Goal: Task Accomplishment & Management: Manage account settings

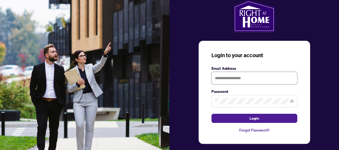
click at [238, 78] on input "text" at bounding box center [254, 78] width 86 height 12
type input "**********"
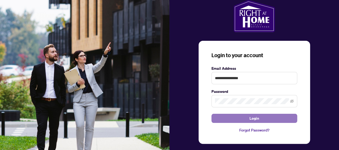
click at [249, 118] on span "Login" at bounding box center [254, 118] width 10 height 9
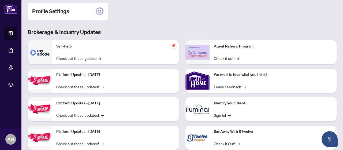
scroll to position [95, 0]
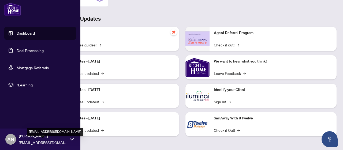
click at [66, 142] on span "[EMAIL_ADDRESS][DOMAIN_NAME]" at bounding box center [43, 142] width 48 height 6
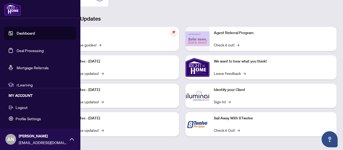
click at [30, 120] on span "Profile Settings" at bounding box center [28, 118] width 25 height 9
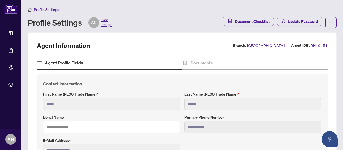
type input "*****"
type input "******"
type input "**********"
type input "*********"
type input "**********"
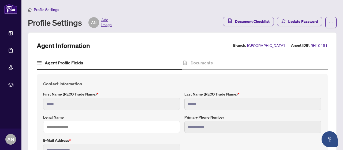
type input "*******"
type input "***"
type input "*******"
type input "****"
type input "**********"
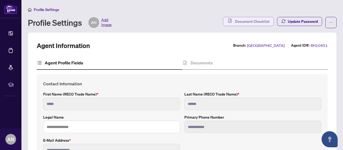
click at [235, 19] on span "Document Checklist" at bounding box center [252, 21] width 35 height 9
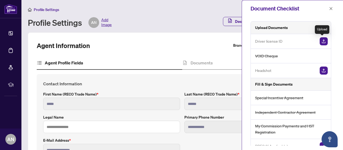
click at [322, 40] on img "button" at bounding box center [323, 41] width 8 height 8
click at [330, 8] on icon "close" at bounding box center [331, 9] width 4 height 4
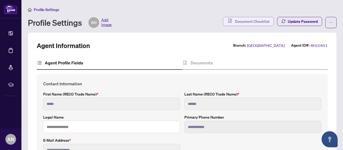
click at [250, 21] on span "Document Checklist" at bounding box center [252, 21] width 35 height 9
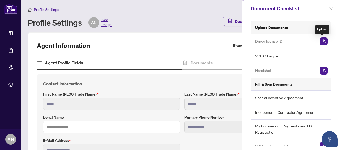
click at [323, 42] on img "button" at bounding box center [323, 41] width 8 height 8
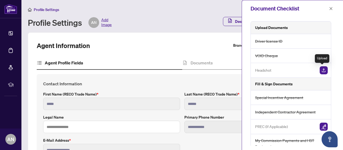
click at [322, 70] on img "button" at bounding box center [323, 70] width 8 height 8
click at [322, 71] on img "button" at bounding box center [323, 70] width 8 height 8
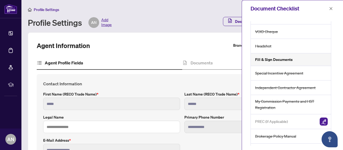
scroll to position [36, 0]
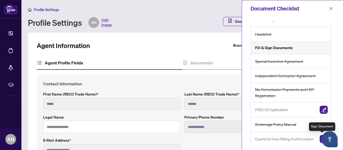
click at [319, 140] on img "button" at bounding box center [323, 139] width 8 height 8
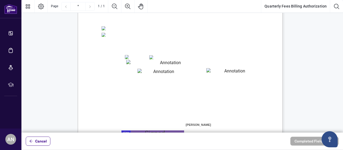
scroll to position [107, 0]
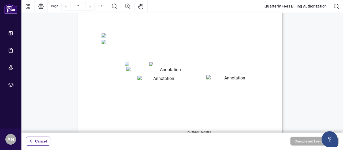
click at [172, 43] on span "(A $10+HST merchant fee per transaction will apply)" at bounding box center [148, 41] width 47 height 6
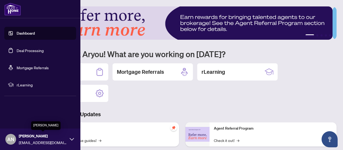
click at [39, 137] on span "[PERSON_NAME]" at bounding box center [43, 136] width 48 height 6
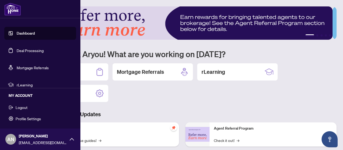
click at [30, 120] on span "Profile Settings" at bounding box center [28, 118] width 25 height 9
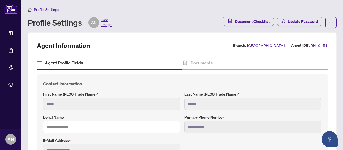
type input "*****"
type input "******"
type input "**********"
type input "*********"
type input "**********"
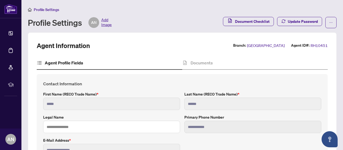
type input "*******"
type input "***"
type input "*******"
type input "****"
type input "**********"
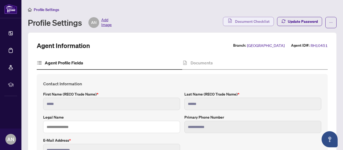
click at [240, 22] on span "Document Checklist" at bounding box center [252, 21] width 35 height 9
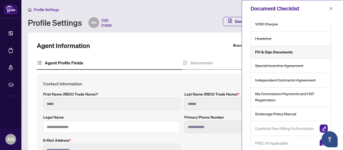
scroll to position [36, 0]
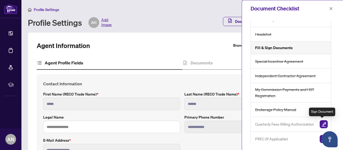
click at [322, 124] on img "button" at bounding box center [323, 124] width 8 height 8
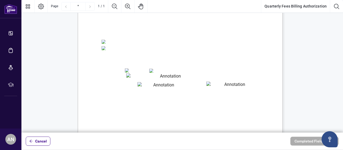
scroll to position [107, 0]
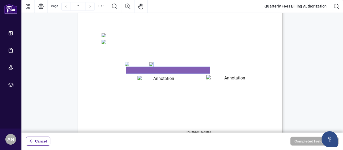
click at [151, 70] on textarea "01K2Q2KW6M3KJ6Y8TZ8KT1W8AZ" at bounding box center [168, 70] width 84 height 7
type textarea "**********"
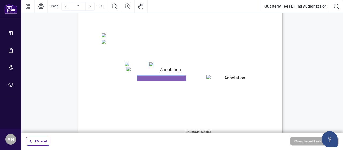
click at [165, 78] on textarea "01K2Q2M6MYKEDB7AX5NCX3P142" at bounding box center [161, 78] width 48 height 5
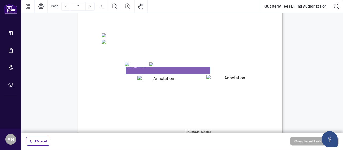
click at [157, 70] on textarea "**********" at bounding box center [168, 70] width 84 height 7
click at [43, 142] on span "Cancel" at bounding box center [41, 141] width 12 height 9
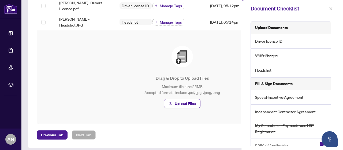
scroll to position [36, 0]
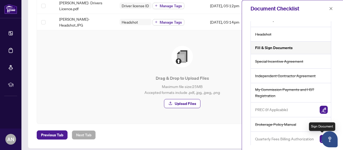
click at [321, 137] on img "button" at bounding box center [323, 139] width 8 height 8
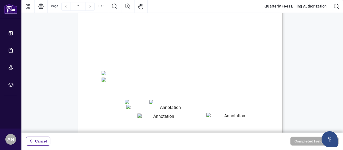
scroll to position [80, 0]
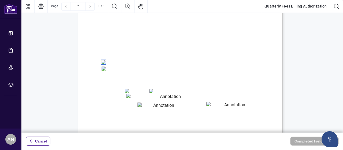
click at [145, 97] on textarea "01K2Q2KW6M3KJ6Y8TZ8KT1W8AZ" at bounding box center [168, 96] width 84 height 7
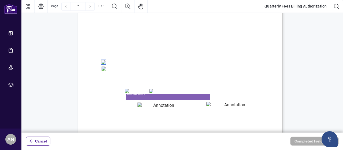
type textarea "**********"
click at [148, 106] on textarea "01K2Q2M6MYKEDB7AX5NCX3P142" at bounding box center [161, 104] width 48 height 5
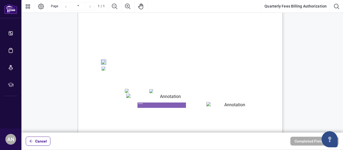
type textarea "****"
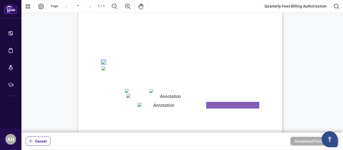
click at [223, 106] on textarea "01K2Q2MF4WJ5E815C27WZ6SAHC" at bounding box center [232, 105] width 53 height 6
type textarea "***"
click at [169, 91] on span "Mastercard" at bounding box center [161, 91] width 15 height 4
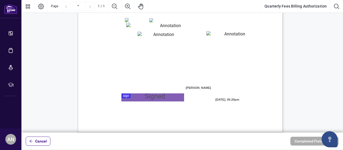
scroll to position [156, 0]
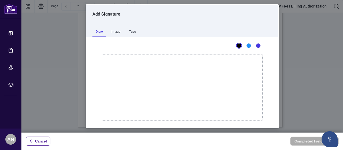
click at [138, 92] on div at bounding box center [181, 66] width 321 height 132
drag, startPoint x: 187, startPoint y: 90, endPoint x: 175, endPoint y: 87, distance: 12.0
click at [175, 87] on icon "Drawing canvas" at bounding box center [182, 87] width 160 height 66
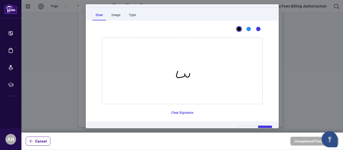
scroll to position [29, 0]
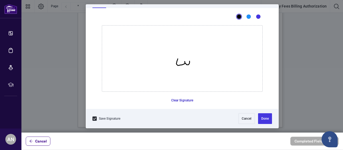
click at [182, 99] on button "Clear Signature" at bounding box center [182, 100] width 27 height 9
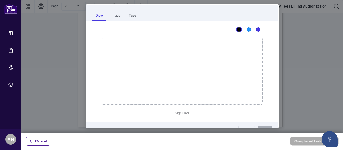
scroll to position [27, 0]
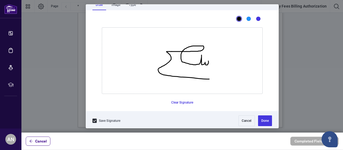
drag, startPoint x: 206, startPoint y: 61, endPoint x: 216, endPoint y: 76, distance: 17.8
click at [216, 79] on icon "Drawing canvas" at bounding box center [182, 61] width 160 height 66
click at [206, 56] on icon "Drawing canvas" at bounding box center [182, 61] width 160 height 66
drag, startPoint x: 200, startPoint y: 70, endPoint x: 207, endPoint y: 70, distance: 7.0
click at [207, 70] on icon "Drawing canvas" at bounding box center [182, 61] width 160 height 66
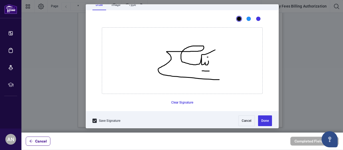
drag, startPoint x: 199, startPoint y: 54, endPoint x: 213, endPoint y: 49, distance: 14.1
click at [213, 49] on icon "Drawing canvas" at bounding box center [182, 61] width 160 height 66
click at [174, 103] on button "Clear Signature" at bounding box center [182, 102] width 27 height 9
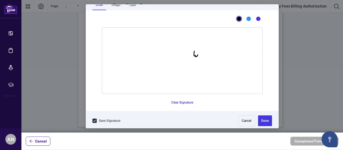
drag, startPoint x: 195, startPoint y: 54, endPoint x: 192, endPoint y: 51, distance: 5.1
click at [192, 51] on icon "Drawing canvas" at bounding box center [182, 61] width 160 height 66
click at [184, 103] on button "Clear Signature" at bounding box center [182, 102] width 27 height 9
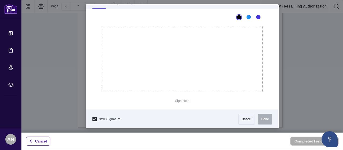
scroll to position [29, 0]
drag, startPoint x: 207, startPoint y: 56, endPoint x: 202, endPoint y: 58, distance: 4.6
click at [202, 58] on icon "Drawing canvas" at bounding box center [182, 58] width 160 height 66
click at [187, 101] on button "Clear Signature" at bounding box center [182, 100] width 27 height 9
drag, startPoint x: 210, startPoint y: 60, endPoint x: 205, endPoint y: 62, distance: 5.8
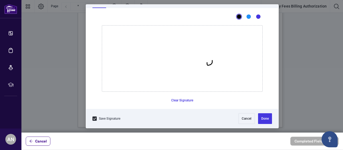
click at [205, 62] on icon "Drawing canvas" at bounding box center [182, 58] width 160 height 66
click at [185, 99] on button "Clear Signature" at bounding box center [182, 100] width 27 height 9
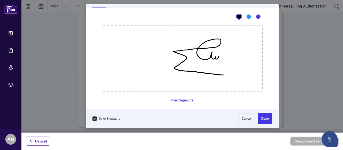
drag, startPoint x: 217, startPoint y: 56, endPoint x: 221, endPoint y: 74, distance: 19.2
click at [221, 74] on icon "Drawing canvas" at bounding box center [182, 58] width 160 height 66
click at [217, 51] on icon "Drawing canvas" at bounding box center [182, 58] width 160 height 66
drag, startPoint x: 210, startPoint y: 65, endPoint x: 215, endPoint y: 66, distance: 5.1
click at [215, 66] on icon "Drawing canvas" at bounding box center [182, 58] width 160 height 66
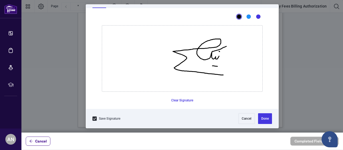
drag, startPoint x: 210, startPoint y: 51, endPoint x: 224, endPoint y: 46, distance: 14.8
click at [224, 46] on icon "Drawing canvas" at bounding box center [182, 58] width 160 height 66
click at [263, 118] on button "Done" at bounding box center [265, 118] width 14 height 11
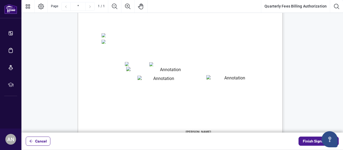
scroll to position [156, 0]
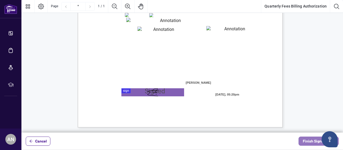
click at [307, 138] on span "Finish Signing" at bounding box center [315, 141] width 24 height 9
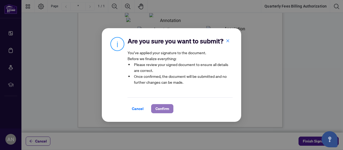
click at [164, 110] on span "Confirm" at bounding box center [162, 108] width 14 height 9
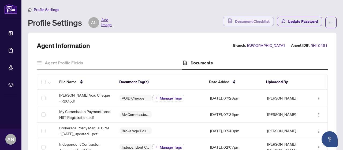
click at [242, 21] on span "Document Checklist" at bounding box center [252, 21] width 35 height 9
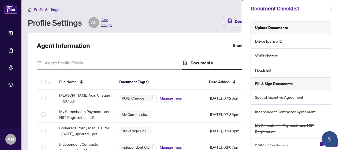
click at [330, 9] on icon "close" at bounding box center [331, 9] width 4 height 4
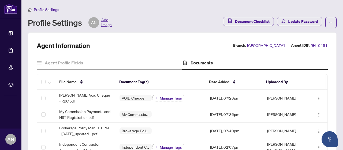
click at [218, 44] on div "Agent Information Branch: Richmond Hill Agent ID#: RH10451" at bounding box center [182, 45] width 291 height 9
click at [106, 21] on span "Add Image" at bounding box center [106, 22] width 10 height 11
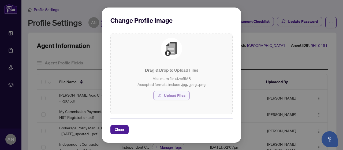
click at [165, 95] on span "Upload Files" at bounding box center [174, 95] width 21 height 9
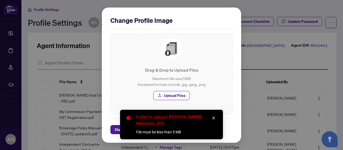
click at [215, 119] on link "Close" at bounding box center [213, 118] width 6 height 6
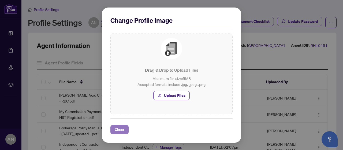
click at [119, 130] on span "Close" at bounding box center [120, 129] width 10 height 9
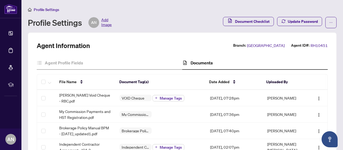
click at [103, 22] on span "Add Image" at bounding box center [106, 22] width 10 height 11
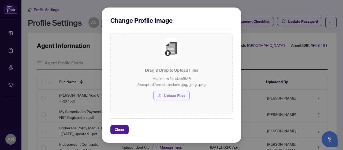
click at [177, 95] on span "Upload Files" at bounding box center [174, 95] width 21 height 9
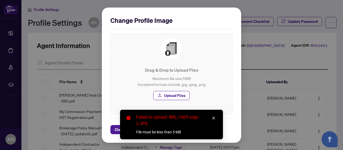
click at [216, 121] on link "Close" at bounding box center [213, 118] width 6 height 6
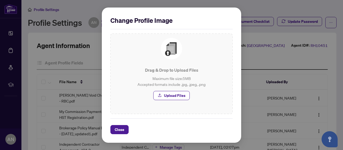
click at [115, 126] on span "Close" at bounding box center [120, 129] width 10 height 9
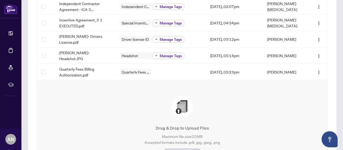
scroll to position [137, 0]
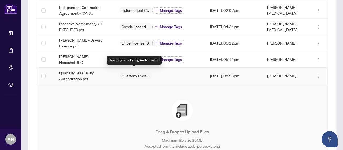
click at [136, 74] on span "Quarterly Fees Billing Authorization" at bounding box center [135, 76] width 32 height 4
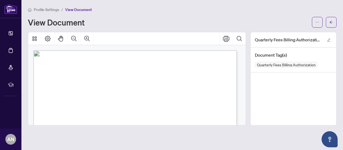
click at [185, 12] on div "Profile Settings / View Document" at bounding box center [182, 9] width 308 height 6
click at [84, 9] on span "View Document" at bounding box center [78, 9] width 27 height 5
click at [120, 22] on div "View Document" at bounding box center [168, 22] width 281 height 9
click at [260, 14] on div "Profile Settings / View Document View Document" at bounding box center [182, 16] width 308 height 21
click at [332, 24] on span "button" at bounding box center [331, 22] width 4 height 9
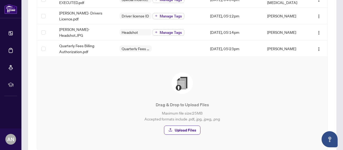
scroll to position [161, 0]
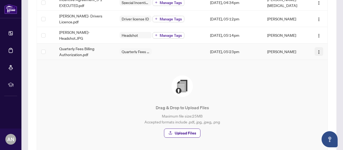
click at [316, 50] on img "button" at bounding box center [318, 52] width 4 height 4
click at [229, 78] on div "Drag & Drop to Upload Files Maximum file size: 25 MB Accepted formats include .…" at bounding box center [182, 106] width 269 height 62
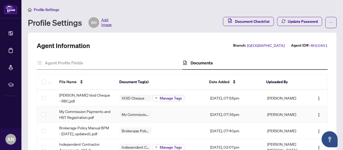
scroll to position [0, 0]
click at [240, 20] on span "Document Checklist" at bounding box center [252, 21] width 35 height 9
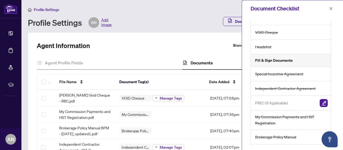
scroll to position [36, 0]
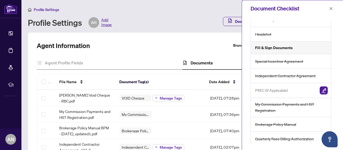
click at [330, 9] on icon "close" at bounding box center [331, 9] width 4 height 4
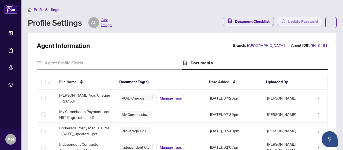
scroll to position [0, 0]
click at [332, 22] on button "button" at bounding box center [330, 22] width 11 height 11
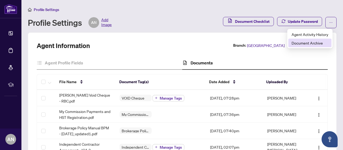
click at [301, 44] on span "Document Archive" at bounding box center [309, 43] width 37 height 6
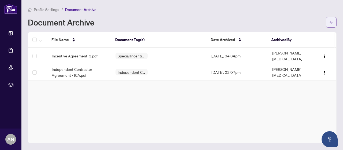
click at [329, 21] on icon "arrow-left" at bounding box center [331, 22] width 4 height 4
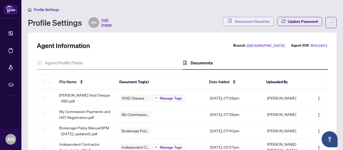
click at [249, 21] on span "Document Checklist" at bounding box center [252, 21] width 35 height 9
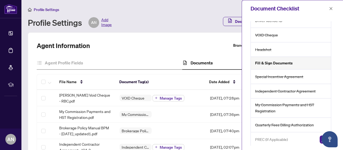
scroll to position [36, 0]
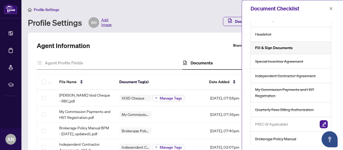
click at [220, 47] on div "Agent Information Branch: Richmond Hill Agent ID#: RH10451" at bounding box center [182, 45] width 291 height 9
click at [330, 9] on icon "close" at bounding box center [331, 9] width 4 height 4
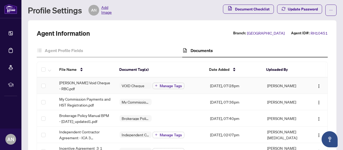
scroll to position [0, 0]
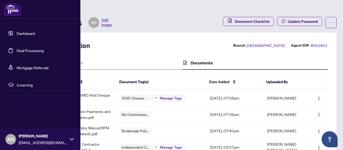
click at [17, 36] on link "Dashboard" at bounding box center [26, 33] width 18 height 5
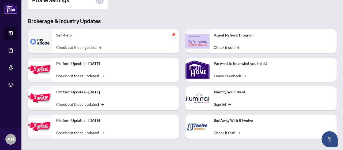
scroll to position [95, 0]
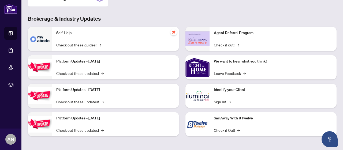
click at [81, 35] on div "Self-Help Check out these guides! →" at bounding box center [115, 39] width 127 height 24
click at [80, 45] on link "Check out these guides! →" at bounding box center [78, 45] width 45 height 6
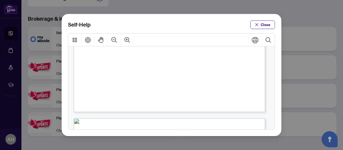
scroll to position [161, 0]
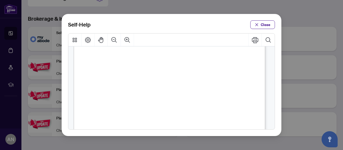
click at [180, 105] on span "PDF" at bounding box center [181, 103] width 7 height 5
click at [264, 25] on span "Close" at bounding box center [266, 24] width 10 height 9
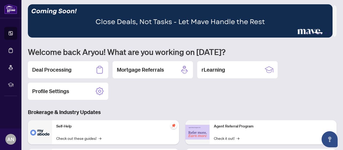
scroll to position [0, 0]
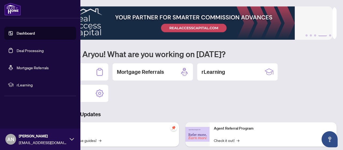
click at [32, 50] on link "Deal Processing" at bounding box center [30, 50] width 27 height 5
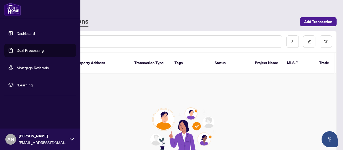
click at [20, 35] on link "Dashboard" at bounding box center [26, 33] width 18 height 5
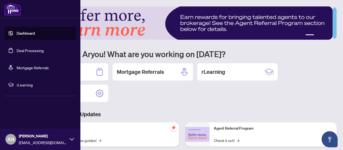
click at [26, 86] on span "rLearning" at bounding box center [45, 85] width 56 height 6
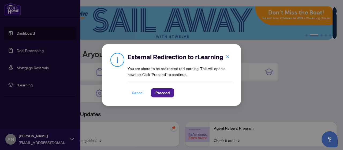
click at [136, 93] on span "Cancel" at bounding box center [138, 92] width 12 height 9
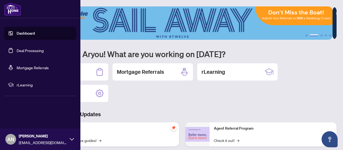
click at [167, 104] on div "1 2 3 4 5 Welcome back Aryou! What are you working on today? Deal Processing Mo…" at bounding box center [182, 122] width 308 height 233
click at [72, 140] on icon at bounding box center [72, 139] width 4 height 4
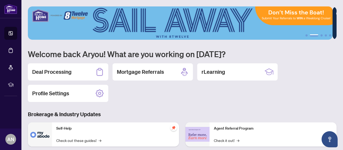
click at [141, 94] on div "Deal Processing Mortgage Referrals rLearning Profile Settings" at bounding box center [182, 82] width 308 height 39
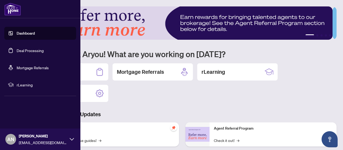
click at [74, 141] on div "AN [PERSON_NAME] [EMAIL_ADDRESS][DOMAIN_NAME]" at bounding box center [40, 138] width 80 height 21
click at [28, 106] on button "Logout" at bounding box center [40, 107] width 72 height 9
